Goal: Check status: Check status

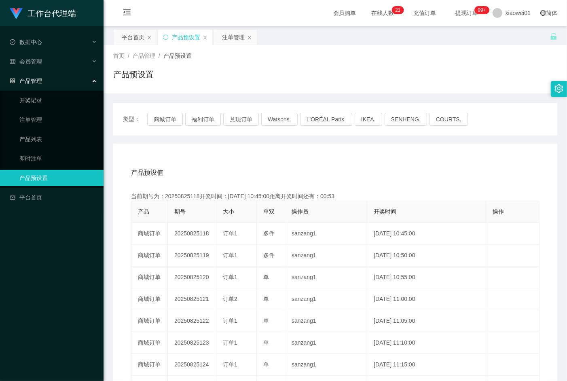
click at [178, 194] on div "当前期号为：20250825118开奖时间：[DATE] 10:45:00距离开奖时间还有：00:53" at bounding box center [335, 196] width 409 height 8
copy div "20250825118"
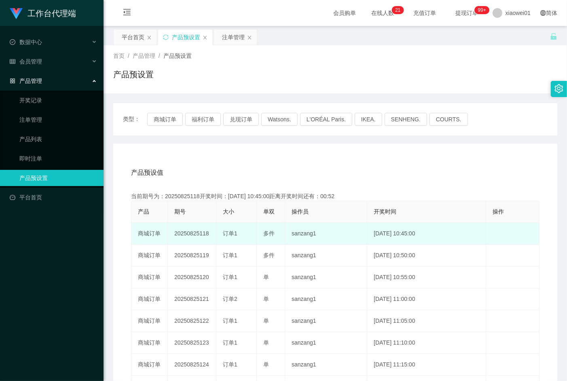
click at [191, 233] on td "20250825118" at bounding box center [192, 234] width 49 height 22
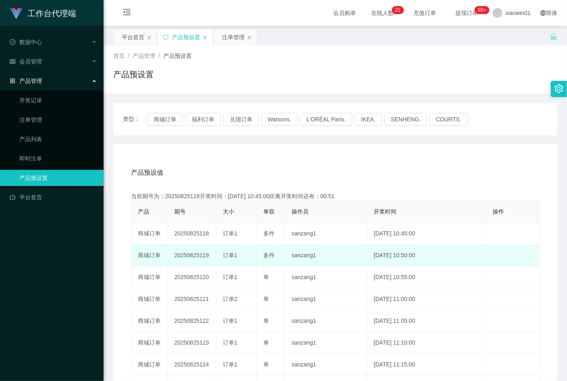
click at [193, 252] on td "20250825119" at bounding box center [192, 256] width 49 height 22
copy td "20250825119"
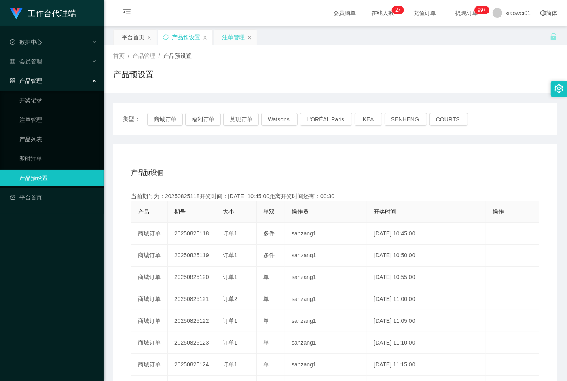
click at [223, 37] on div "注单管理" at bounding box center [233, 37] width 23 height 15
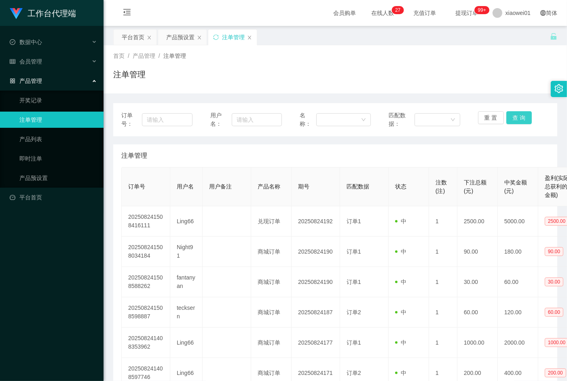
click at [507, 118] on button "查 询" at bounding box center [520, 117] width 26 height 13
click at [507, 118] on div "重 置 查 询" at bounding box center [513, 119] width 71 height 17
click at [507, 118] on button "查 询" at bounding box center [520, 117] width 26 height 13
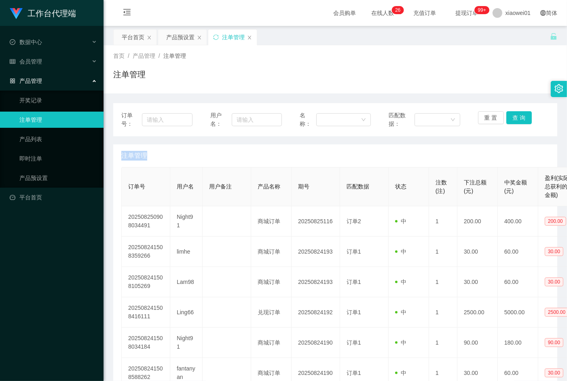
click at [507, 118] on div "重 置 查 询" at bounding box center [513, 119] width 71 height 17
click at [507, 118] on button "查 询" at bounding box center [520, 117] width 26 height 13
click at [507, 118] on div "重 置 查 询" at bounding box center [513, 119] width 71 height 17
click at [507, 118] on button "查 询" at bounding box center [520, 117] width 26 height 13
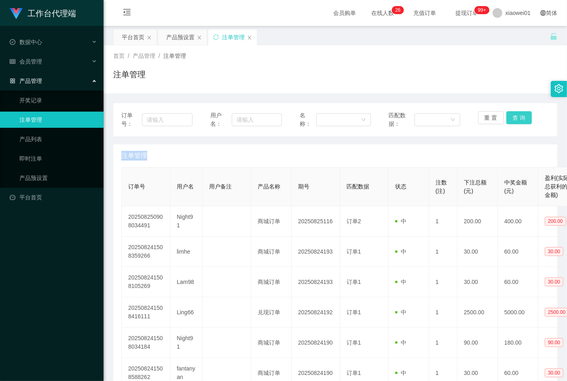
click at [507, 118] on button "查 询" at bounding box center [520, 117] width 26 height 13
click at [511, 119] on button "查 询" at bounding box center [520, 117] width 26 height 13
click at [511, 119] on div "重 置 查 询" at bounding box center [513, 119] width 71 height 17
click at [511, 119] on button "查 询" at bounding box center [520, 117] width 26 height 13
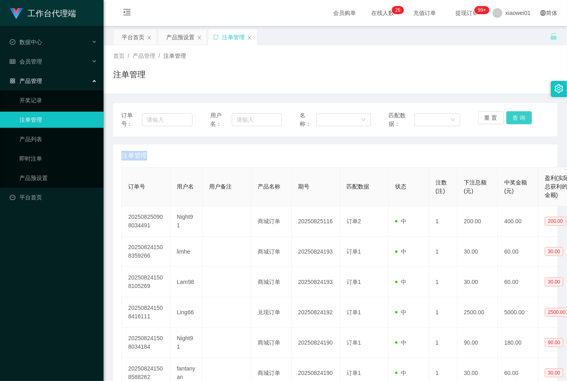
click at [511, 119] on div "重 置 查 询" at bounding box center [513, 119] width 71 height 17
click at [511, 119] on button "查 询" at bounding box center [520, 117] width 26 height 13
click at [511, 119] on div "重 置 查 询" at bounding box center [513, 119] width 71 height 17
click at [511, 119] on button "查 询" at bounding box center [520, 117] width 26 height 13
click at [511, 119] on div "重 置 查 询" at bounding box center [513, 119] width 71 height 17
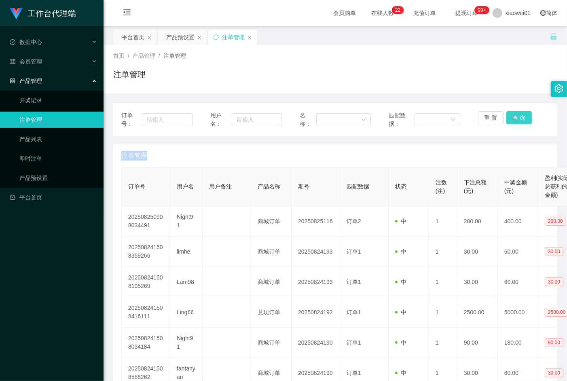
click at [517, 118] on button "查 询" at bounding box center [520, 117] width 26 height 13
click at [517, 118] on div "重 置 查 询" at bounding box center [513, 119] width 71 height 17
click at [517, 118] on button "查 询" at bounding box center [520, 117] width 26 height 13
click at [517, 118] on button "查 询" at bounding box center [524, 117] width 35 height 13
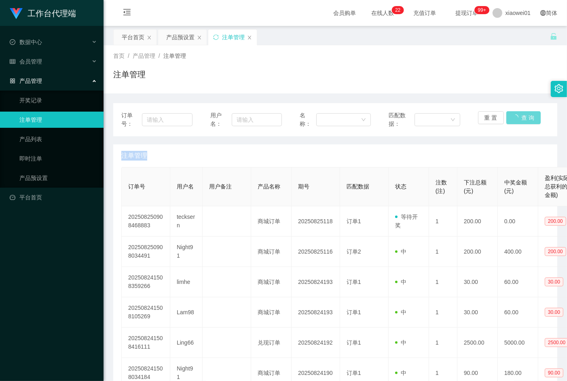
click at [517, 118] on div "重 置 查 询" at bounding box center [513, 119] width 71 height 17
click at [517, 118] on button "查 询" at bounding box center [520, 117] width 26 height 13
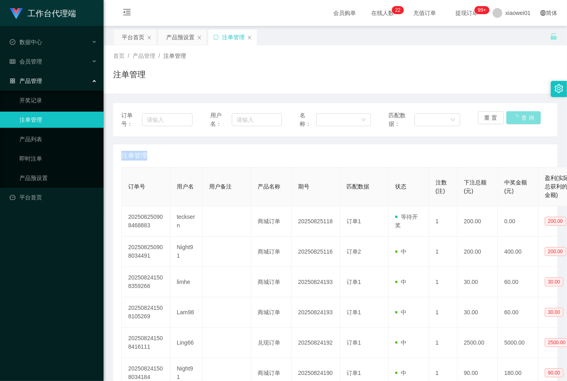
click at [517, 118] on button "查 询" at bounding box center [524, 117] width 35 height 13
click at [517, 118] on button "查 询" at bounding box center [520, 117] width 26 height 13
click at [510, 115] on button "查 询" at bounding box center [520, 117] width 26 height 13
click at [510, 115] on div "重 置 查 询" at bounding box center [513, 119] width 71 height 17
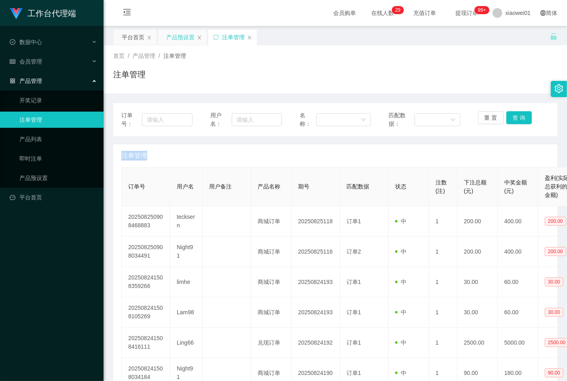
click at [180, 37] on div "产品预设置" at bounding box center [180, 37] width 28 height 15
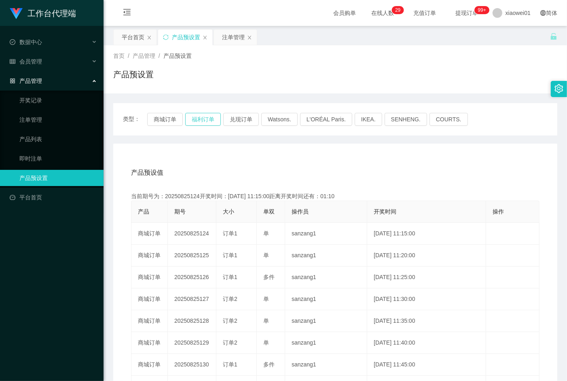
click at [189, 119] on button "福利订单" at bounding box center [203, 119] width 36 height 13
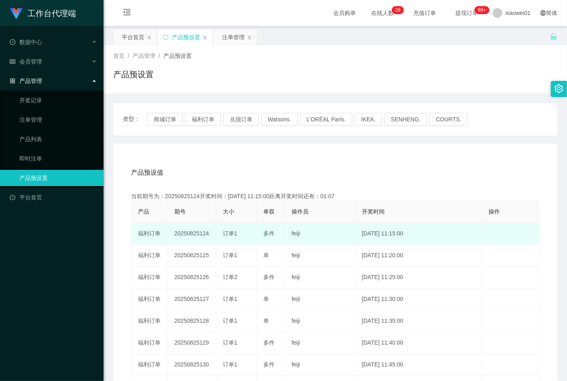
click at [182, 235] on td "20250825124" at bounding box center [192, 234] width 49 height 22
copy td "20250825124"
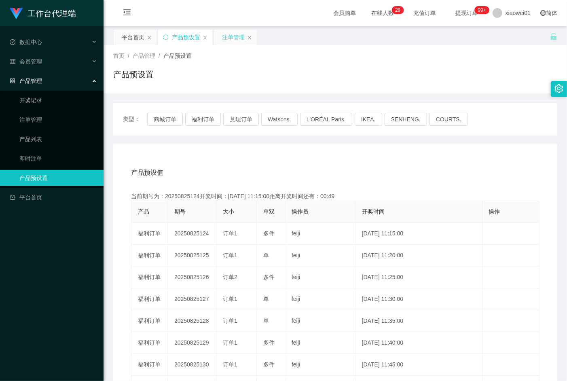
click at [228, 33] on div "注单管理" at bounding box center [233, 37] width 23 height 15
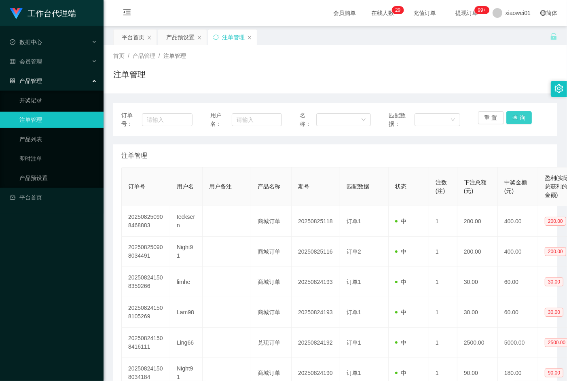
click at [519, 119] on button "查 询" at bounding box center [520, 117] width 26 height 13
click at [519, 119] on div "重 置 查 询" at bounding box center [513, 119] width 71 height 17
click at [519, 119] on button "查 询" at bounding box center [520, 117] width 26 height 13
click at [519, 119] on div "重 置 查 询" at bounding box center [513, 119] width 71 height 17
click at [519, 119] on button "查 询" at bounding box center [520, 117] width 26 height 13
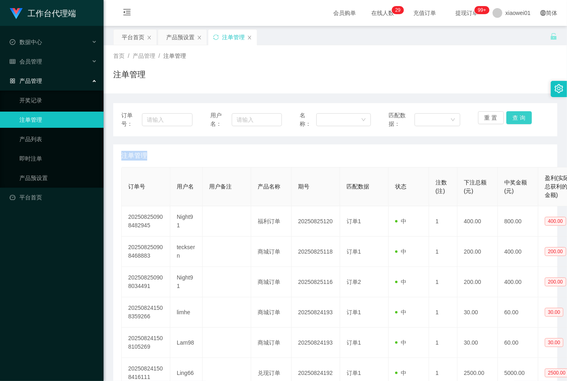
click at [508, 111] on button "查 询" at bounding box center [520, 117] width 26 height 13
click at [508, 111] on div "重 置 查 询" at bounding box center [513, 119] width 71 height 17
click at [567, 195] on html "工作台代理端 数据中心 会员管理 产品管理 开奖记录 注单管理 产品列表 即时注单 产品预设置 平台首页 保存配置 重置配置 整体风格设置 主题色 导航设置 …" at bounding box center [283, 190] width 567 height 381
click at [176, 40] on div "产品预设置" at bounding box center [180, 37] width 28 height 15
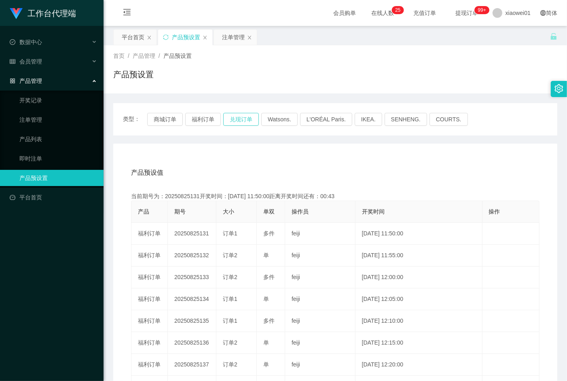
click at [244, 114] on button "兑现订单" at bounding box center [241, 119] width 36 height 13
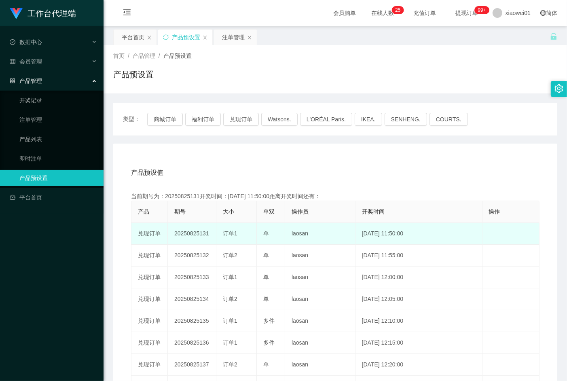
click at [195, 239] on td "20250825131" at bounding box center [192, 234] width 49 height 22
click at [195, 236] on td "20250825131" at bounding box center [192, 234] width 49 height 22
copy td "20250825131"
